Goal: Transaction & Acquisition: Obtain resource

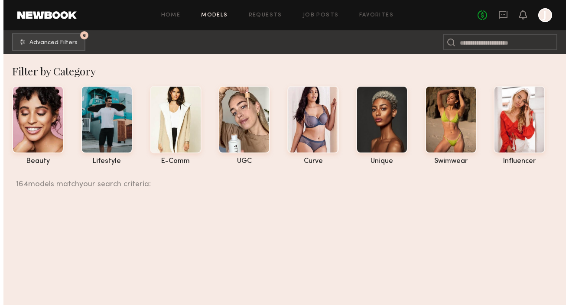
scroll to position [3599, 0]
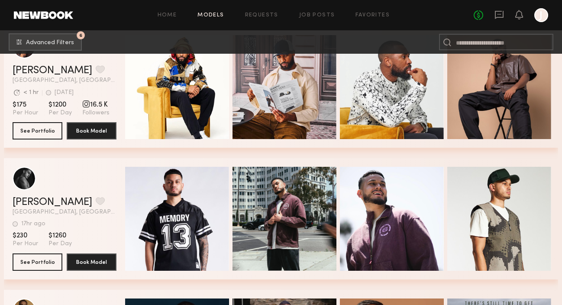
click at [211, 13] on link "Models" at bounding box center [210, 16] width 26 height 6
click at [65, 43] on span "Advanced Filters" at bounding box center [50, 42] width 48 height 6
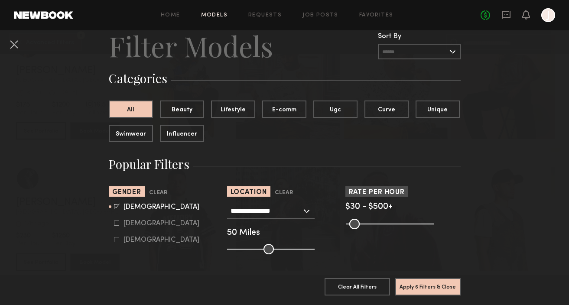
scroll to position [49, 0]
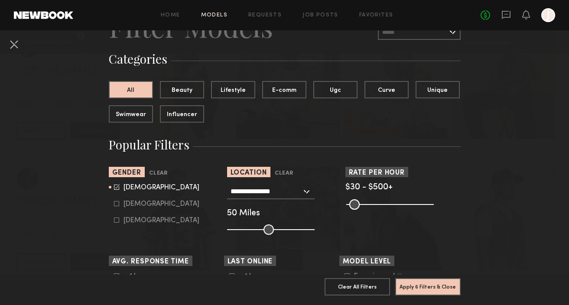
click at [114, 204] on icon at bounding box center [116, 203] width 5 height 5
type input "*"
click at [114, 185] on icon at bounding box center [116, 186] width 5 height 5
type input "**"
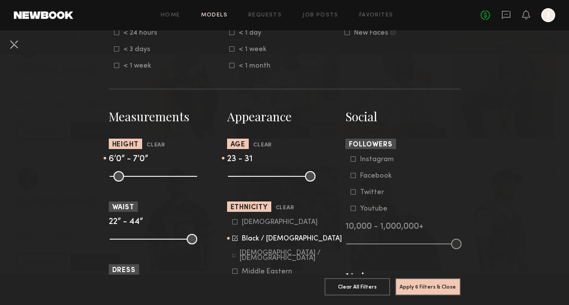
scroll to position [329, 0]
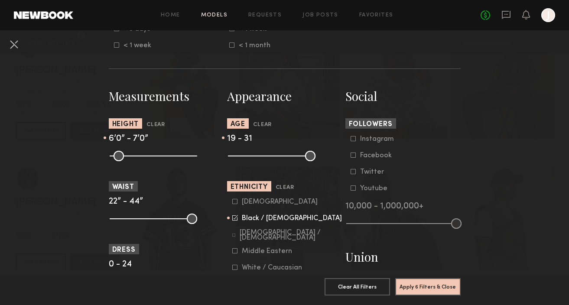
drag, startPoint x: 240, startPoint y: 158, endPoint x: 233, endPoint y: 160, distance: 7.6
type input "**"
click at [233, 160] on input "range" at bounding box center [271, 156] width 87 height 10
drag, startPoint x: 165, startPoint y: 157, endPoint x: 102, endPoint y: 162, distance: 63.9
type input "**"
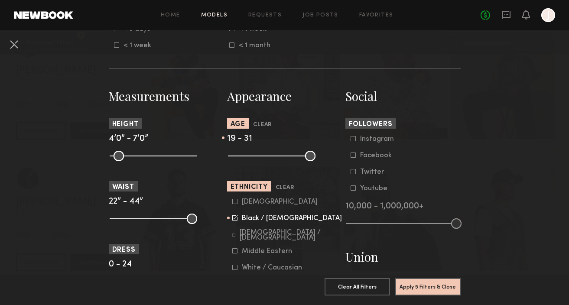
click at [110, 161] on input "range" at bounding box center [153, 156] width 87 height 10
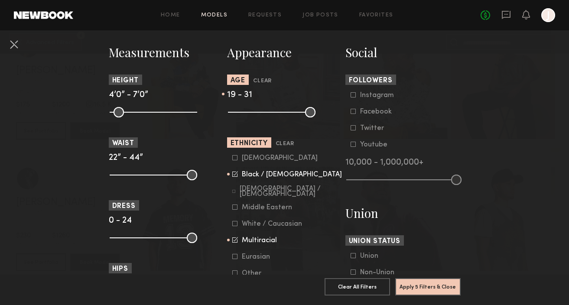
scroll to position [382, 0]
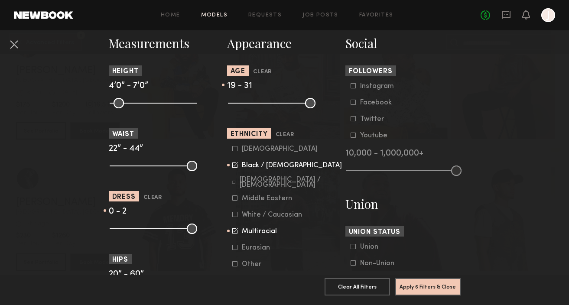
drag, startPoint x: 189, startPoint y: 230, endPoint x: 120, endPoint y: 239, distance: 69.9
type input "*"
click at [120, 234] on input "range" at bounding box center [153, 228] width 87 height 10
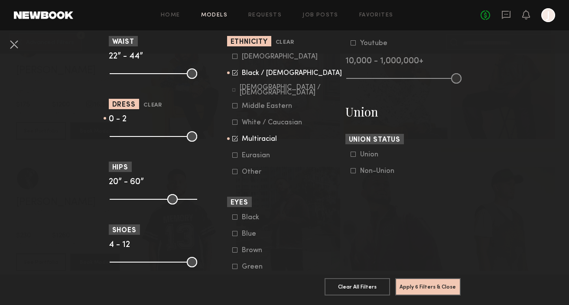
scroll to position [473, 0]
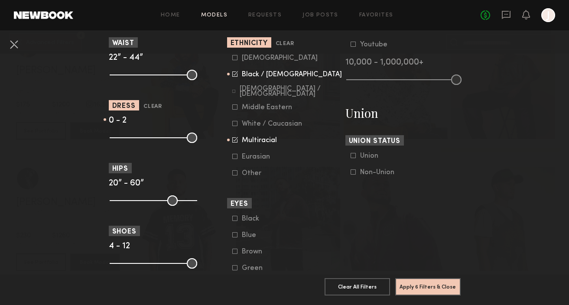
click at [232, 142] on icon at bounding box center [235, 140] width 6 height 6
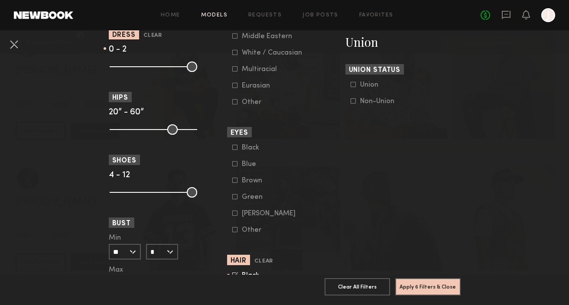
scroll to position [687, 0]
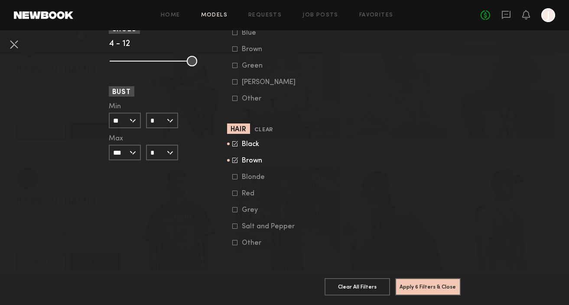
click at [234, 141] on icon at bounding box center [235, 144] width 6 height 6
click at [233, 157] on icon at bounding box center [235, 159] width 4 height 4
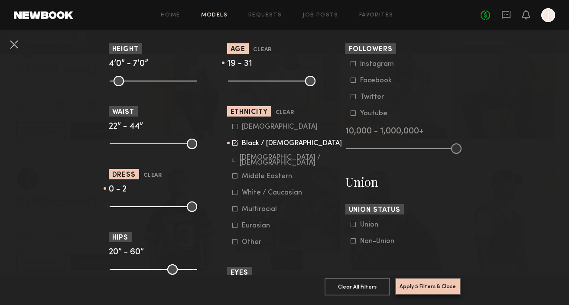
scroll to position [296, 0]
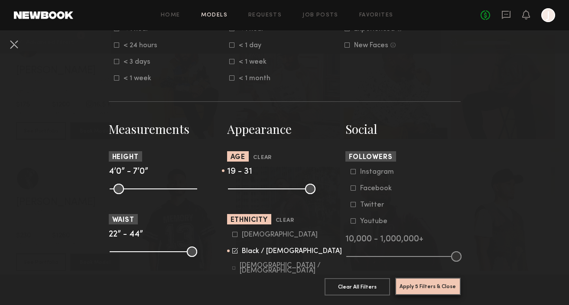
click at [426, 281] on button "Apply 5 Filters & Close" at bounding box center [427, 286] width 65 height 17
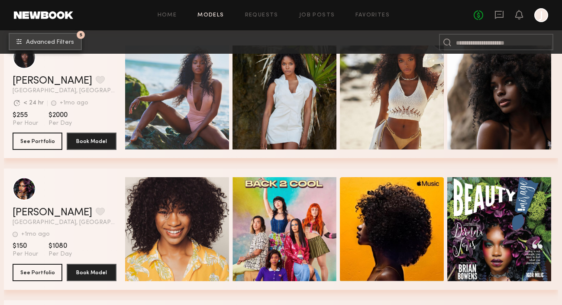
scroll to position [8411, 0]
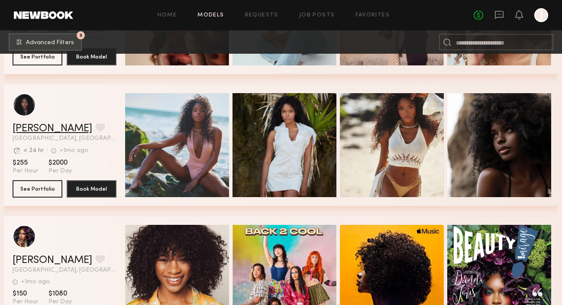
click at [39, 131] on link "[PERSON_NAME]" at bounding box center [53, 128] width 80 height 10
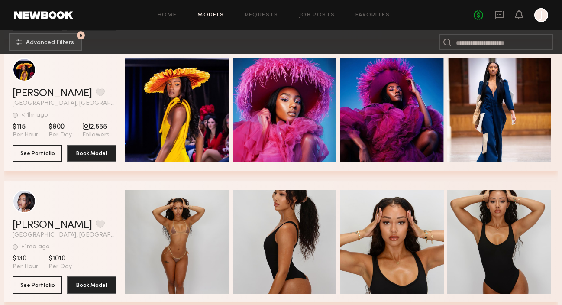
scroll to position [9952, 0]
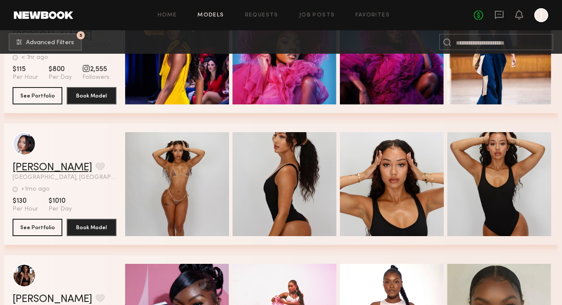
click at [29, 162] on link "Riley G." at bounding box center [53, 167] width 80 height 10
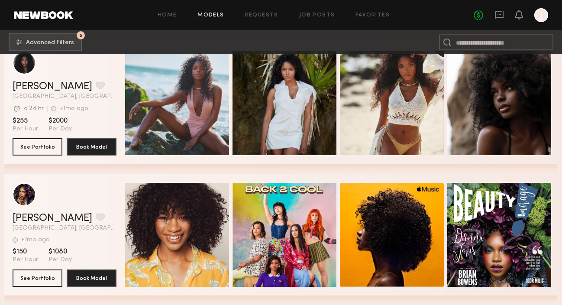
scroll to position [8391, 0]
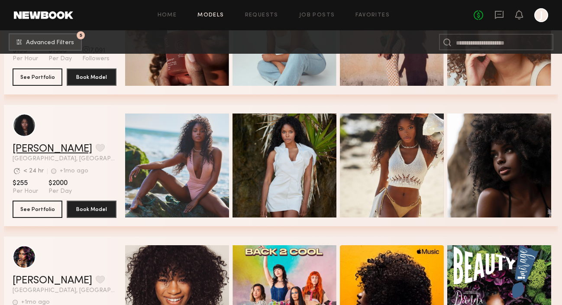
click at [37, 150] on link "[PERSON_NAME]" at bounding box center [53, 149] width 80 height 10
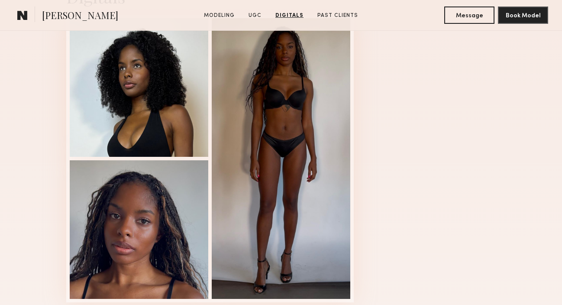
scroll to position [1151, 0]
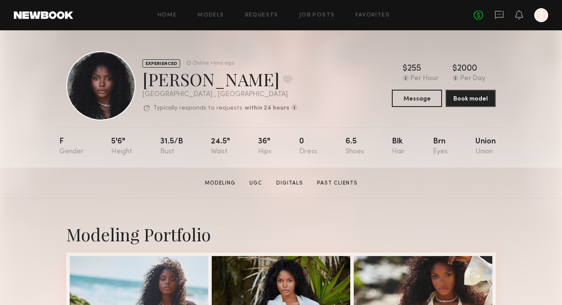
click at [488, 48] on nb-model-profile-header "EXPERIENCED Online +1mo ago [PERSON_NAME] Favorite [GEOGRAPHIC_DATA] , [GEOGRAP…" at bounding box center [280, 75] width 443 height 90
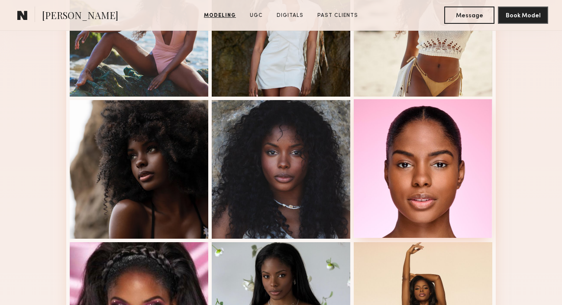
scroll to position [298, 0]
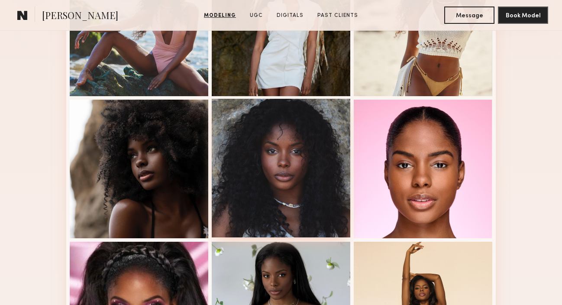
click at [311, 172] on div at bounding box center [281, 168] width 139 height 139
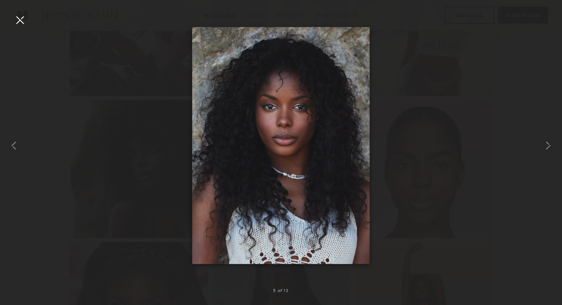
click at [23, 25] on div at bounding box center [20, 20] width 14 height 14
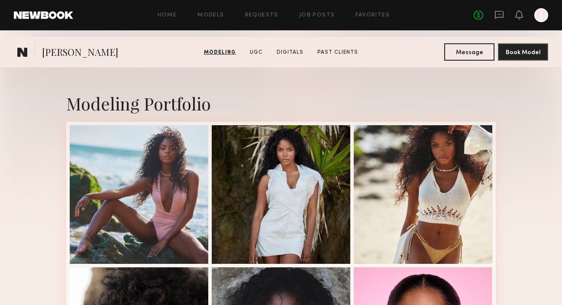
scroll to position [0, 0]
